Goal: Book appointment/travel/reservation

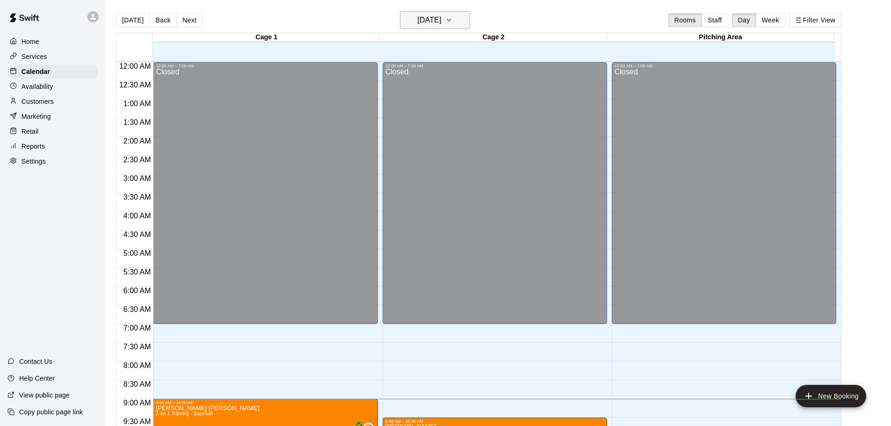
click at [441, 23] on h6 "[DATE]" at bounding box center [430, 20] width 24 height 13
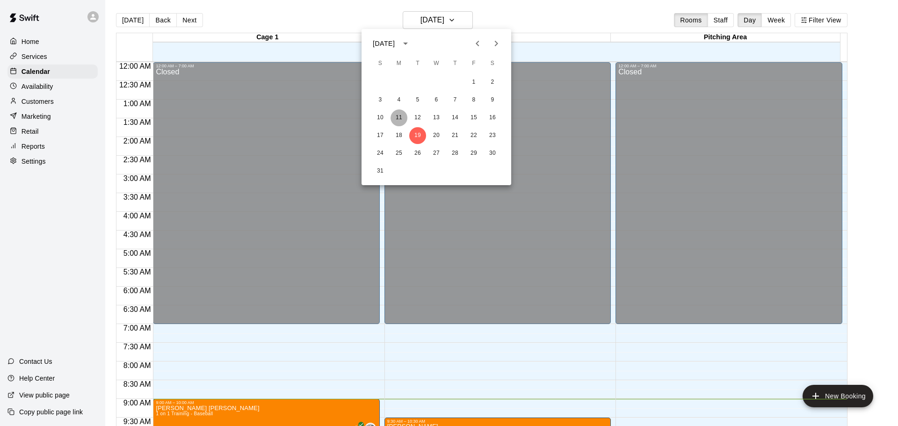
click at [396, 117] on button "11" at bounding box center [398, 117] width 17 height 17
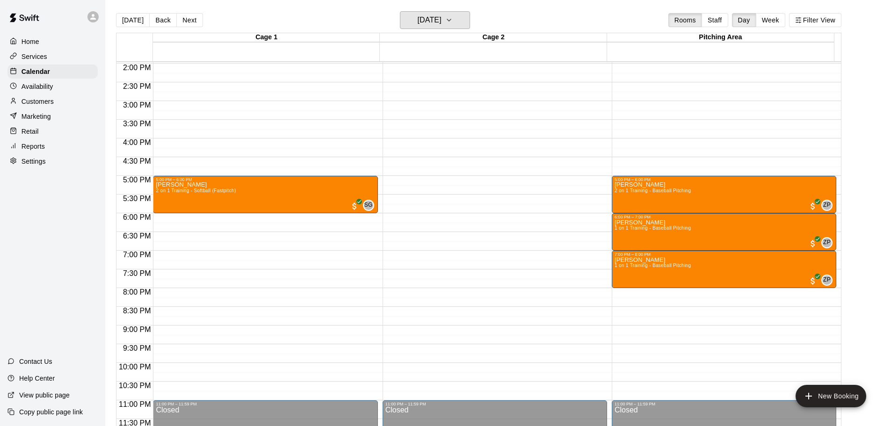
scroll to position [524, 0]
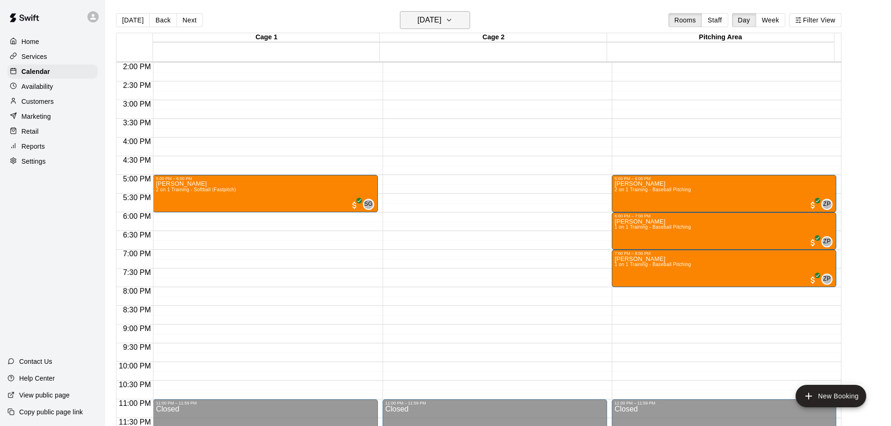
click at [441, 25] on h6 "[DATE]" at bounding box center [430, 20] width 24 height 13
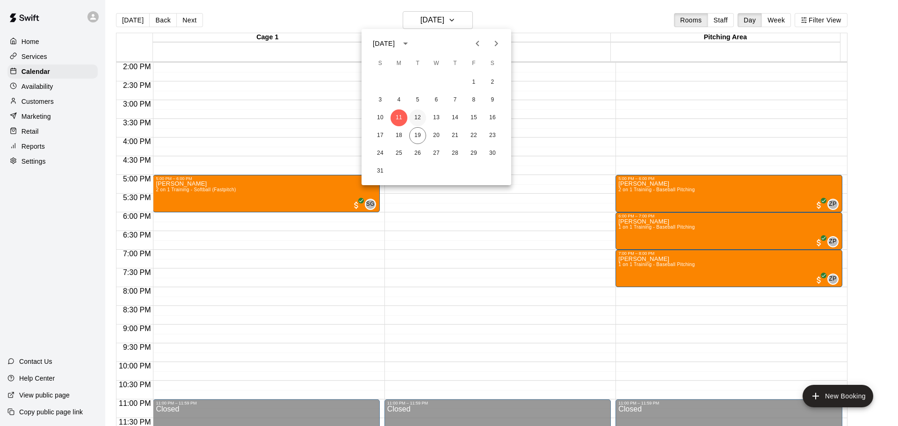
click at [417, 116] on button "12" at bounding box center [417, 117] width 17 height 17
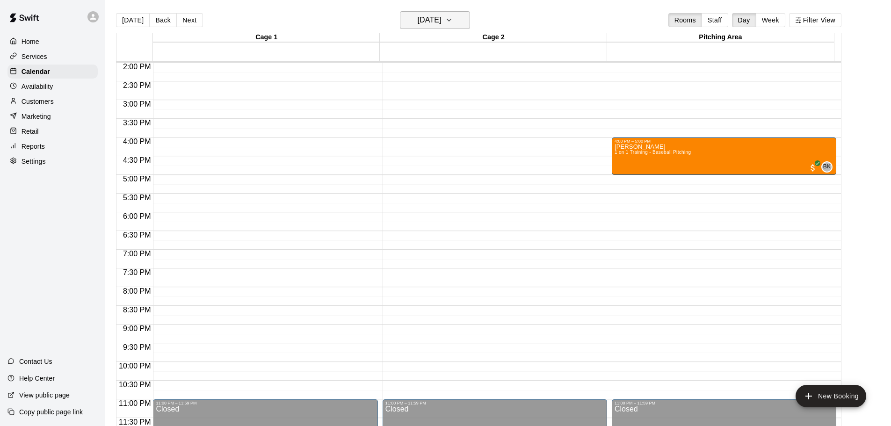
click at [441, 26] on h6 "[DATE]" at bounding box center [430, 20] width 24 height 13
click at [433, 116] on button "13" at bounding box center [436, 117] width 17 height 17
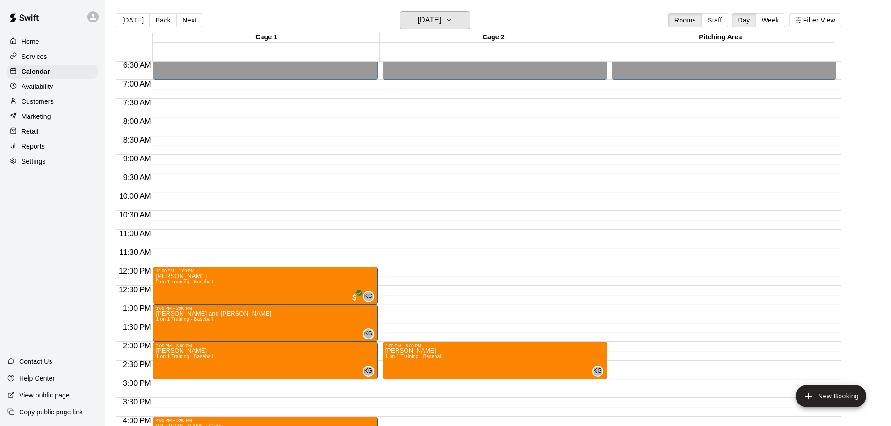
scroll to position [244, 0]
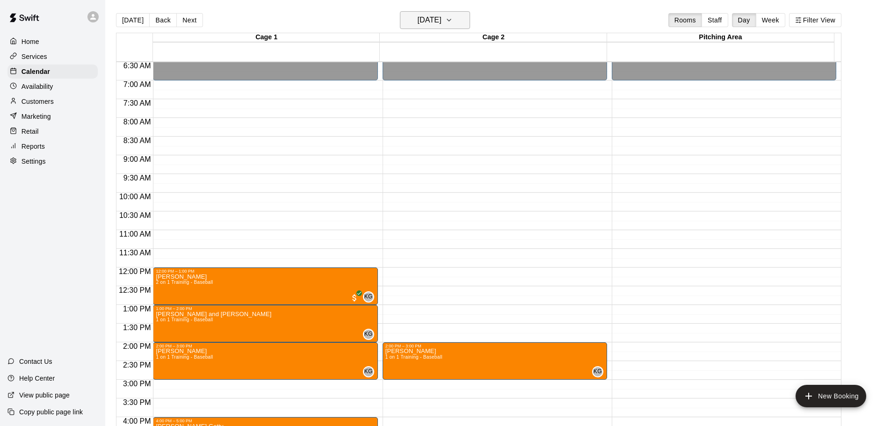
click at [441, 17] on h6 "[DATE]" at bounding box center [430, 20] width 24 height 13
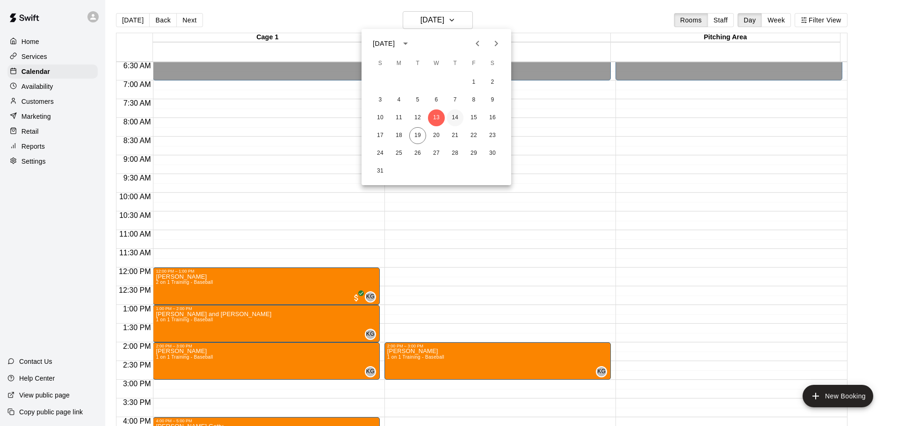
click at [453, 118] on button "14" at bounding box center [455, 117] width 17 height 17
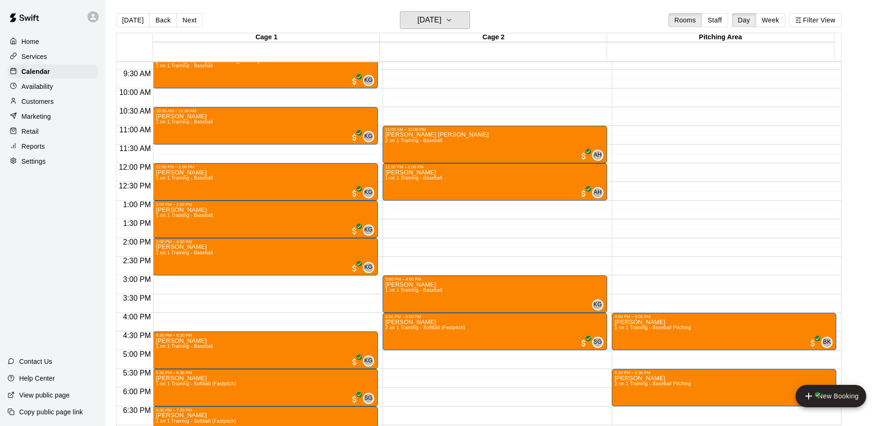
scroll to position [337, 0]
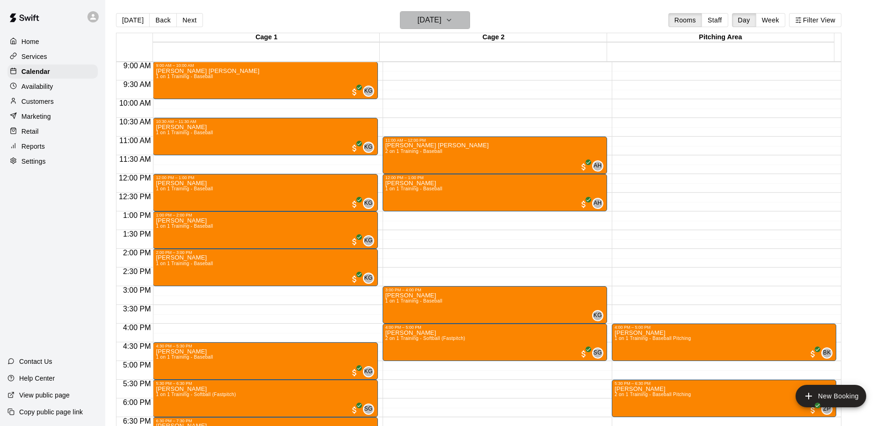
click at [441, 18] on h6 "[DATE]" at bounding box center [430, 20] width 24 height 13
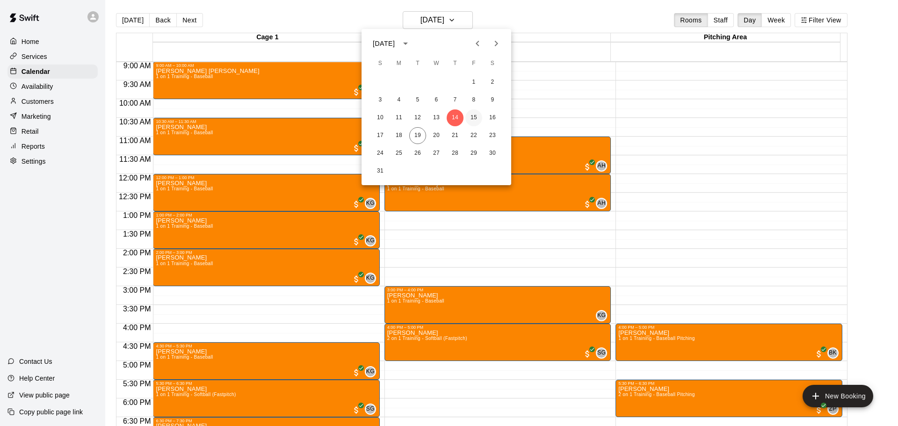
click at [471, 117] on button "15" at bounding box center [473, 117] width 17 height 17
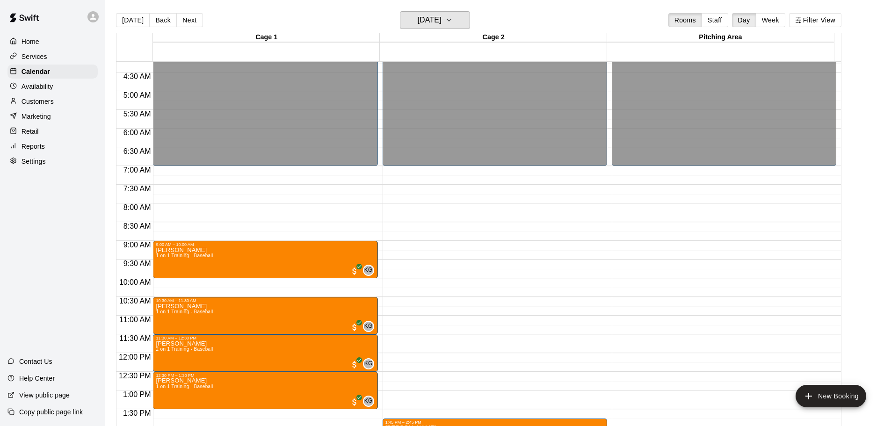
scroll to position [150, 0]
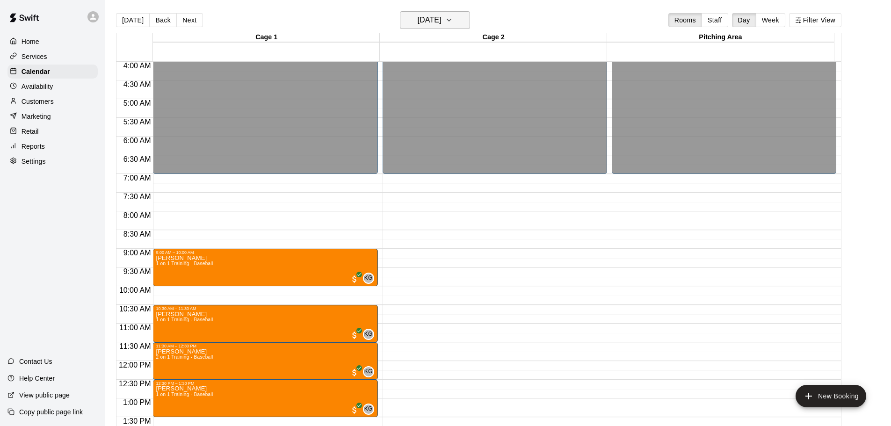
click at [423, 20] on h6 "[DATE]" at bounding box center [430, 20] width 24 height 13
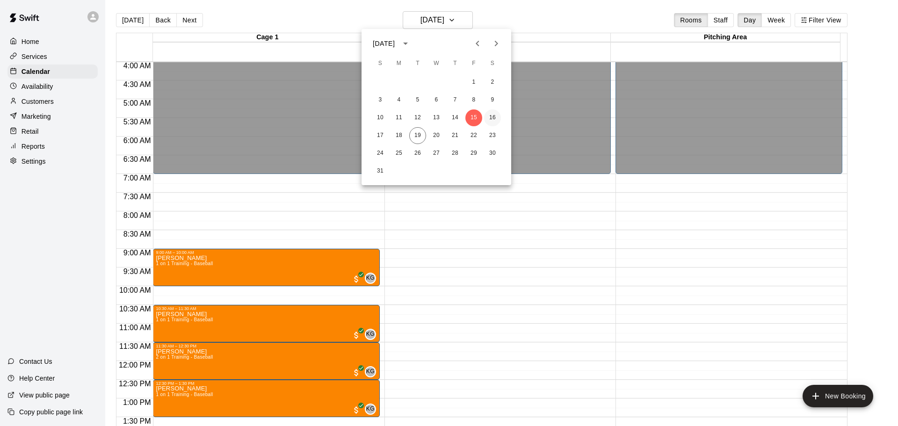
click at [492, 118] on button "16" at bounding box center [492, 117] width 17 height 17
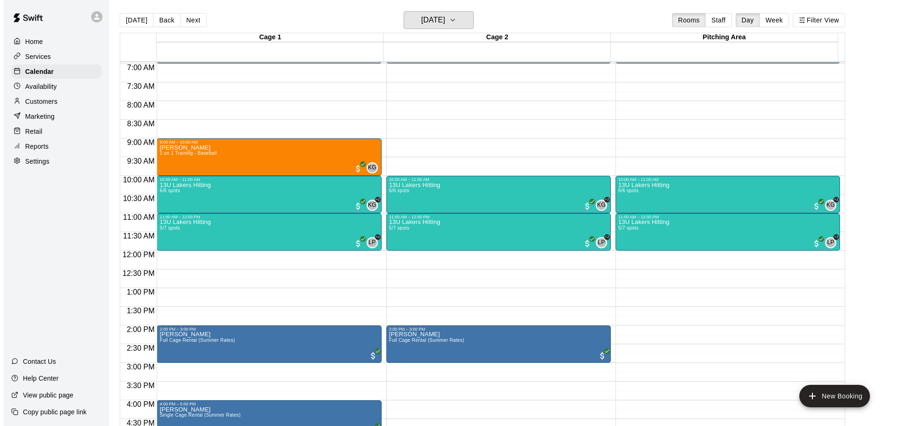
scroll to position [244, 0]
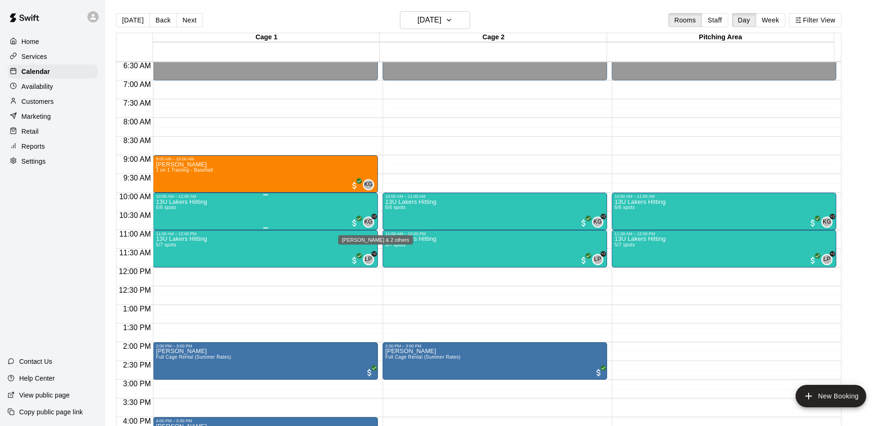
click at [371, 221] on span "KG" at bounding box center [368, 221] width 8 height 9
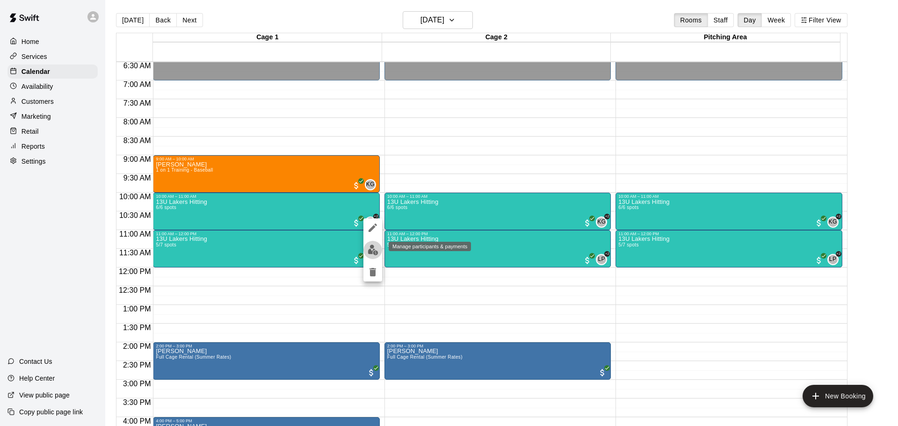
click at [373, 249] on img "edit" at bounding box center [373, 250] width 11 height 11
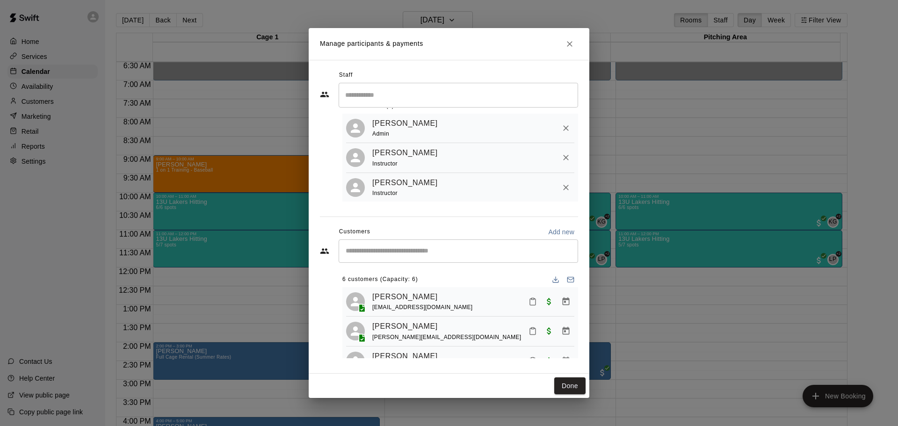
scroll to position [26, 0]
drag, startPoint x: 570, startPoint y: 44, endPoint x: 562, endPoint y: 50, distance: 10.4
click at [570, 44] on icon "Close" at bounding box center [569, 43] width 9 height 9
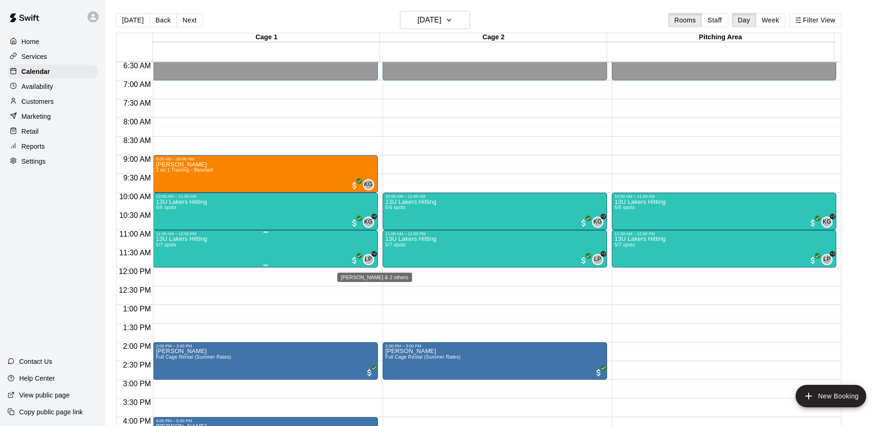
click at [372, 254] on span "+2" at bounding box center [374, 254] width 6 height 6
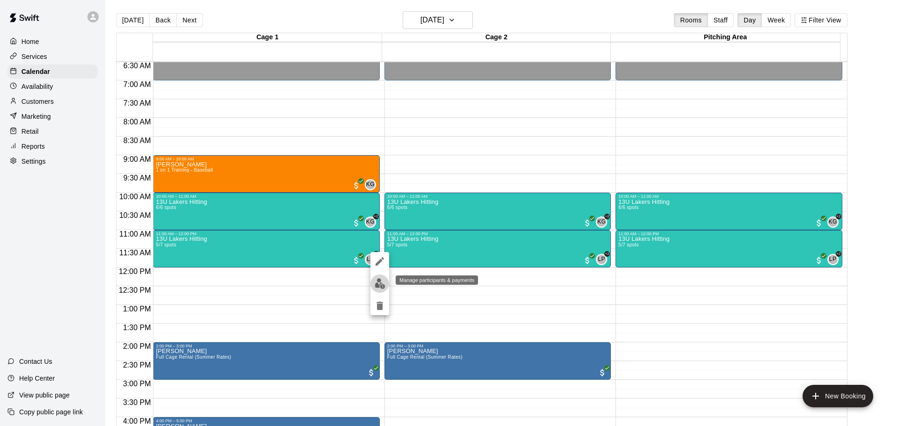
click at [380, 280] on img "edit" at bounding box center [380, 283] width 11 height 11
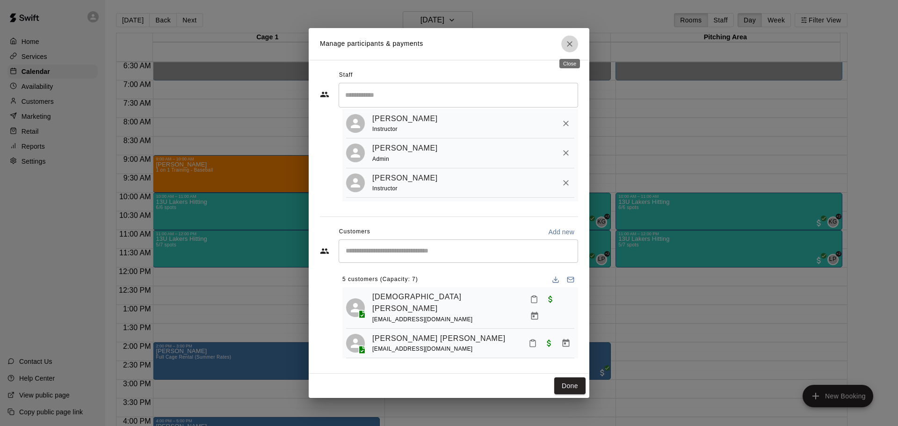
click at [573, 43] on icon "Close" at bounding box center [569, 43] width 9 height 9
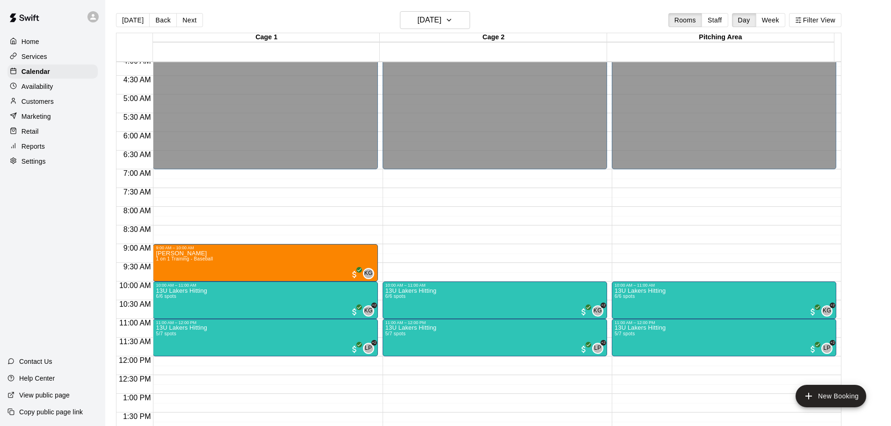
scroll to position [150, 0]
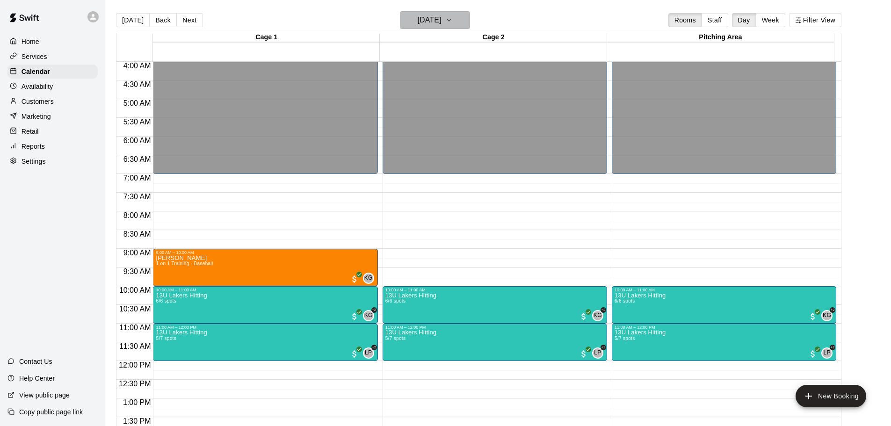
click at [429, 22] on h6 "[DATE]" at bounding box center [430, 20] width 24 height 13
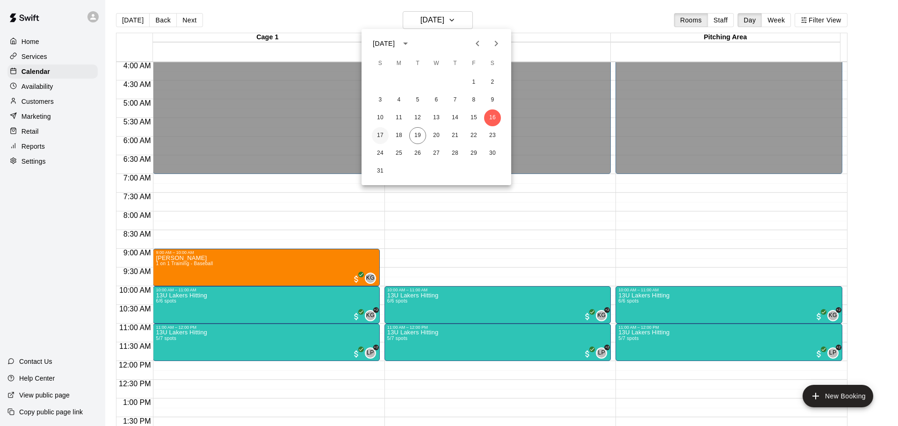
click at [376, 132] on button "17" at bounding box center [380, 135] width 17 height 17
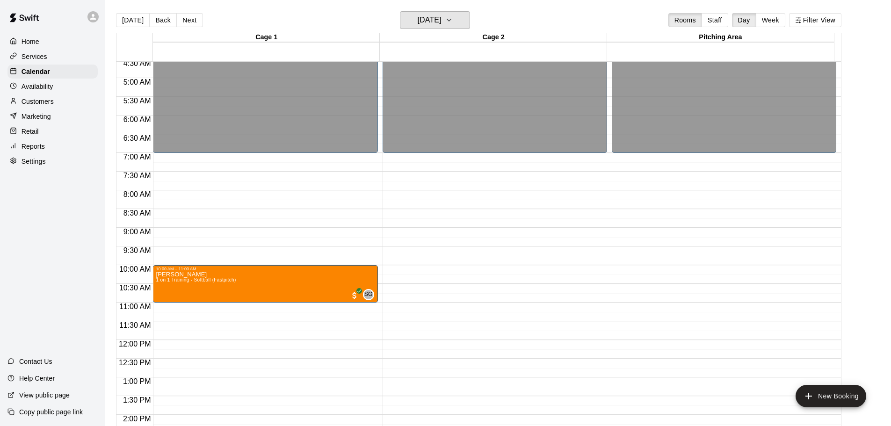
scroll to position [57, 0]
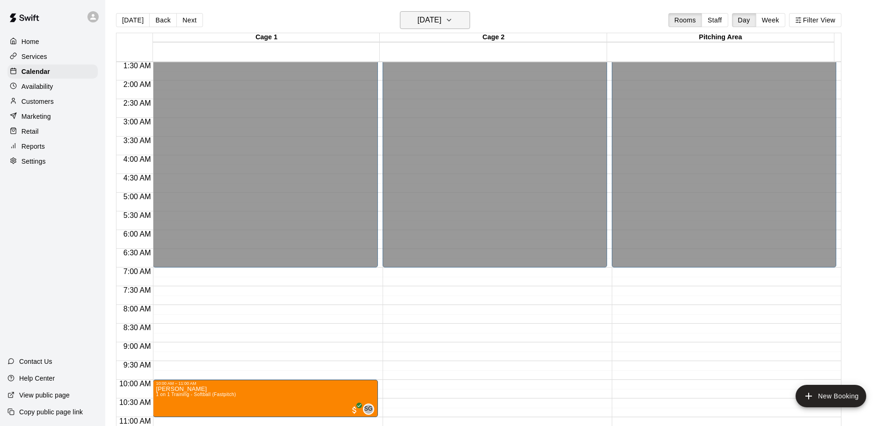
click at [453, 25] on icon "button" at bounding box center [448, 19] width 7 height 11
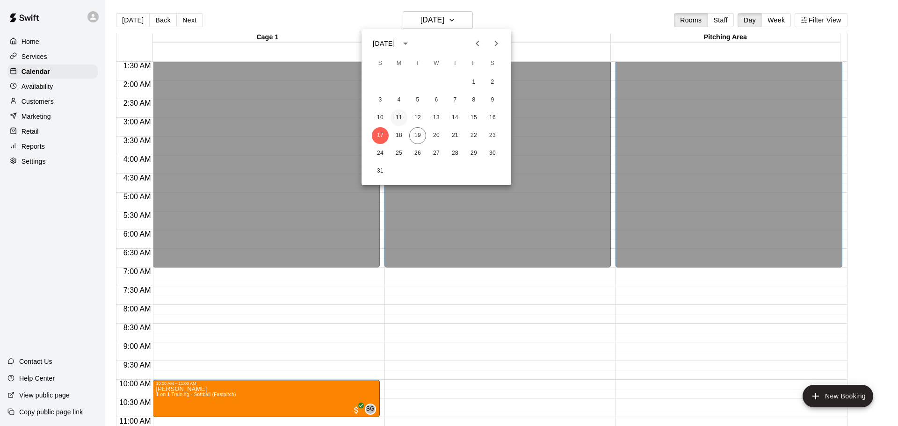
click at [399, 118] on button "11" at bounding box center [398, 117] width 17 height 17
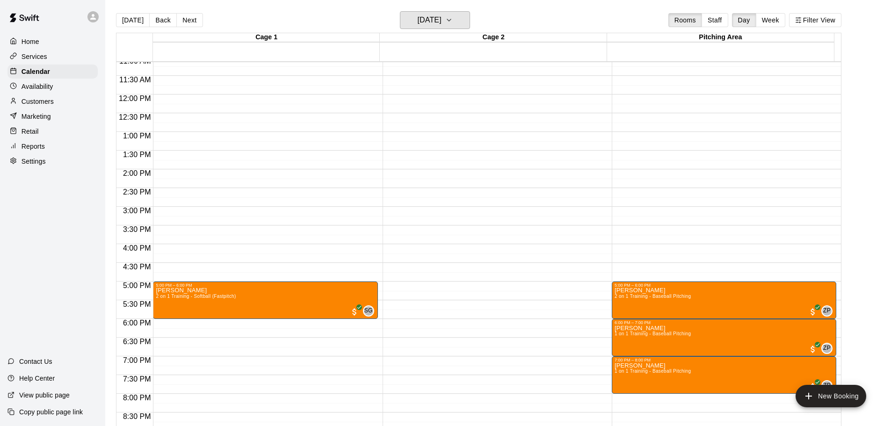
scroll to position [431, 0]
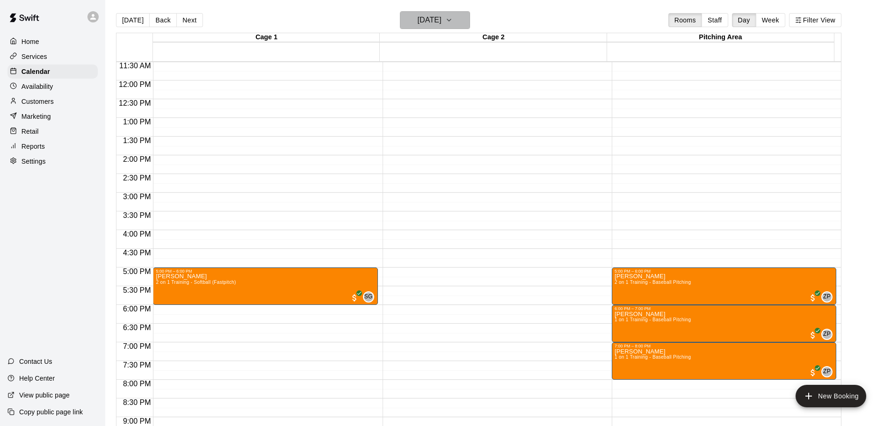
click at [441, 26] on h6 "[DATE]" at bounding box center [430, 20] width 24 height 13
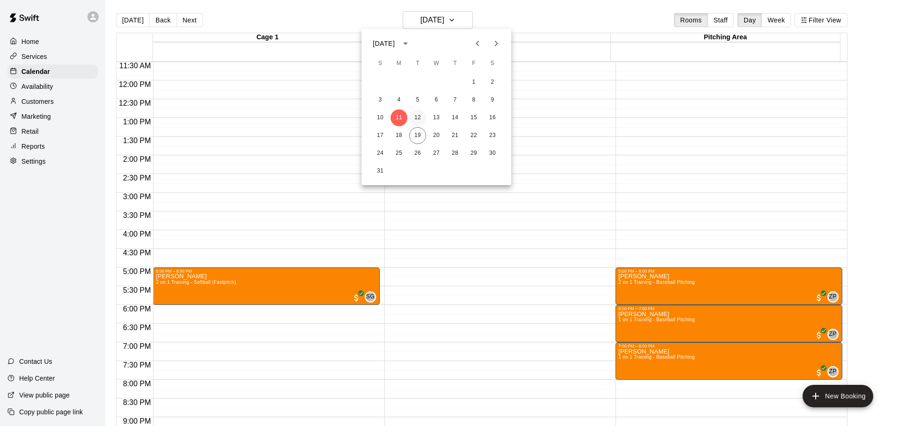
click at [411, 118] on button "12" at bounding box center [417, 117] width 17 height 17
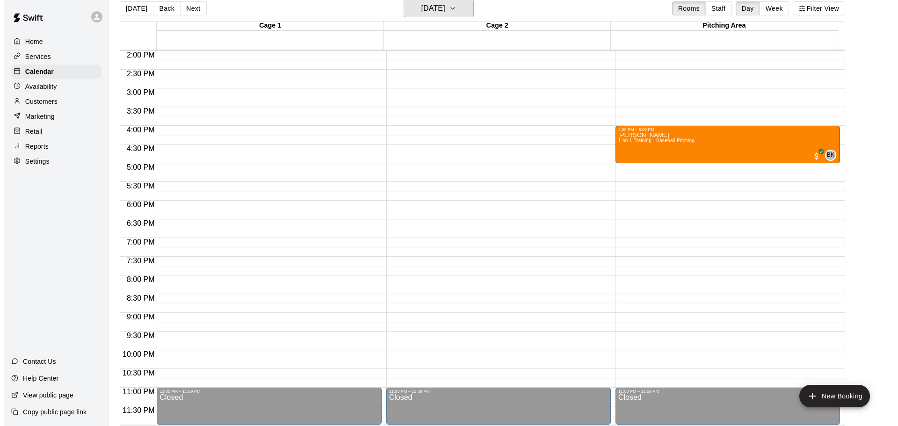
scroll to position [15, 0]
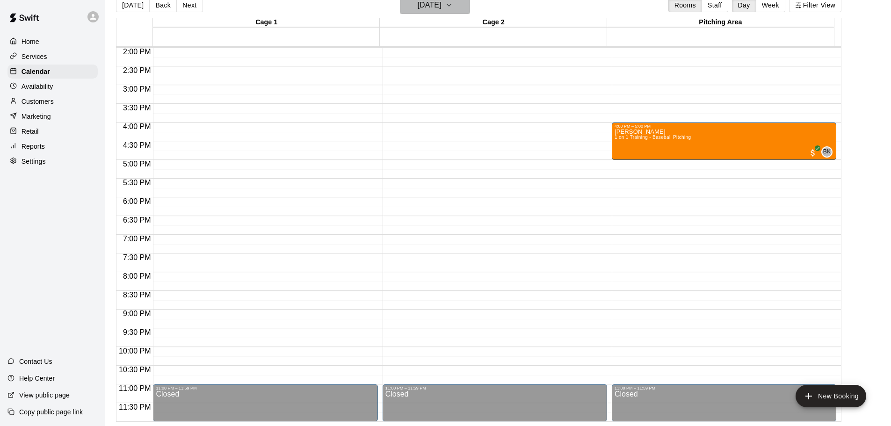
click at [461, 10] on button "[DATE]" at bounding box center [435, 5] width 70 height 18
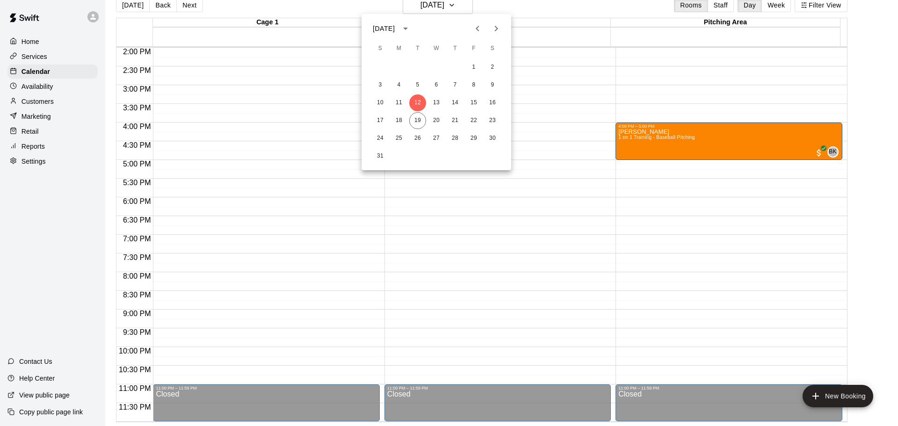
click at [461, 288] on div at bounding box center [449, 213] width 898 height 426
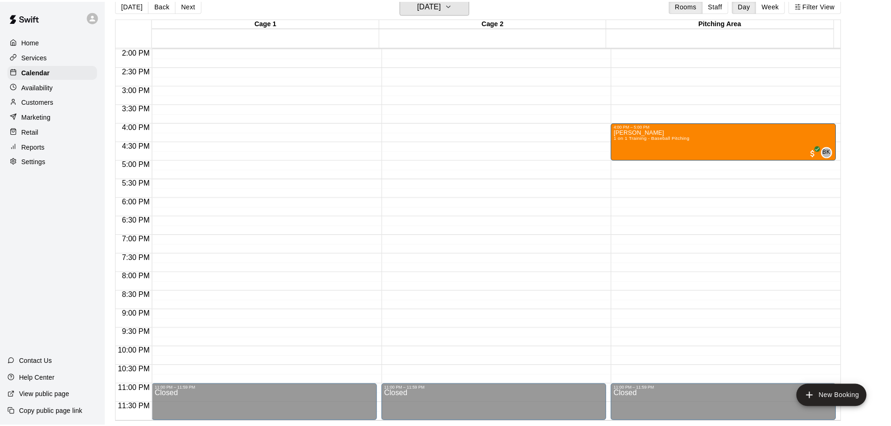
scroll to position [11, 0]
